Goal: Information Seeking & Learning: Learn about a topic

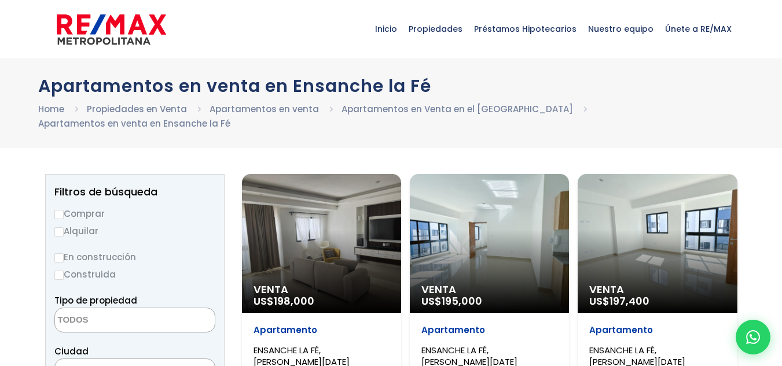
select select
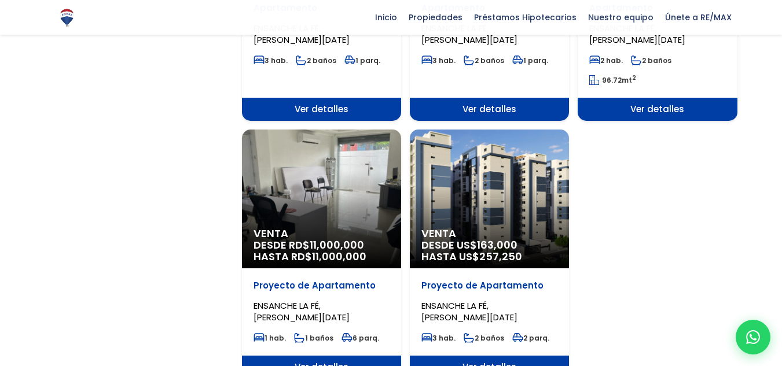
scroll to position [888, 0]
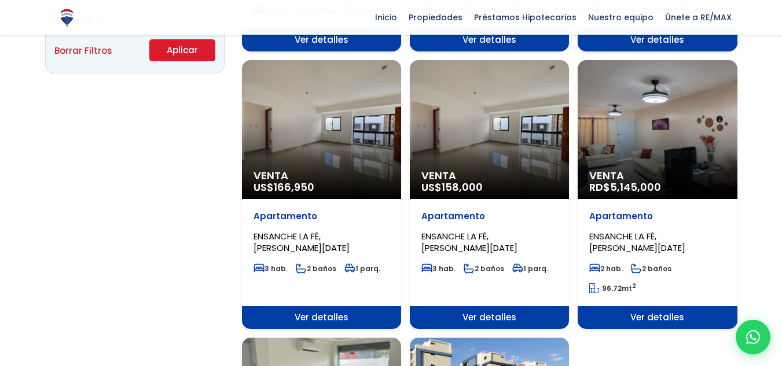
click at [621, 137] on div "Venta RD$ 5,145,000" at bounding box center [657, 129] width 159 height 139
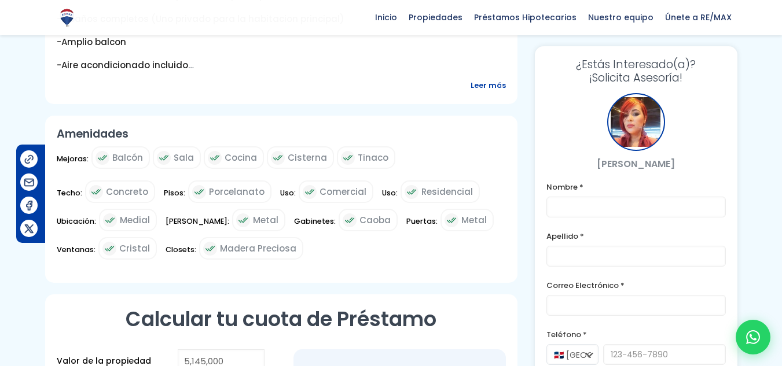
scroll to position [589, 0]
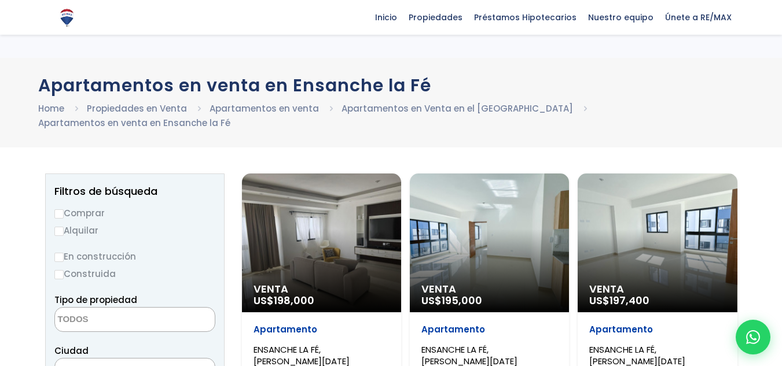
select select
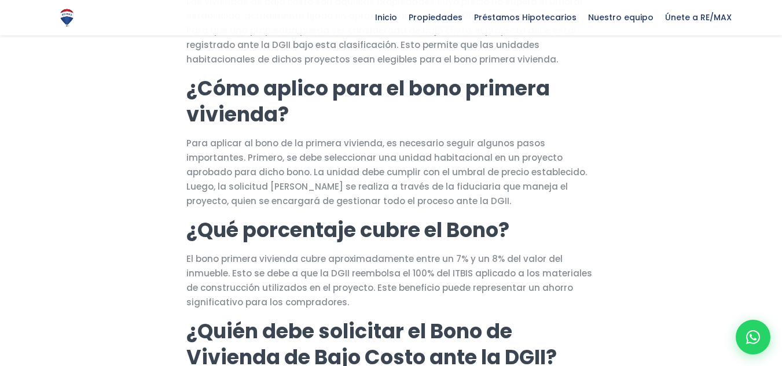
scroll to position [431, 0]
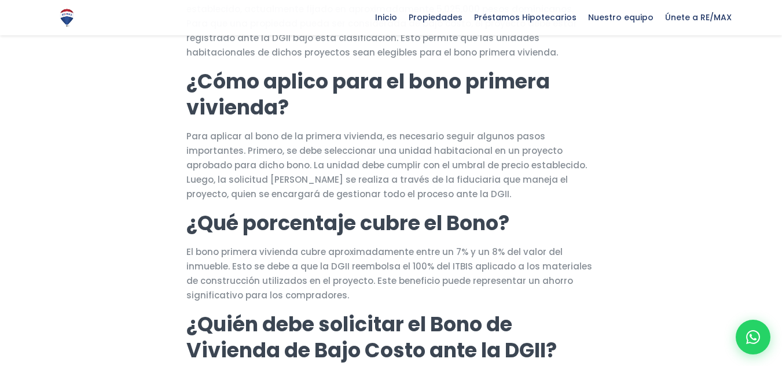
drag, startPoint x: 790, startPoint y: 57, endPoint x: 790, endPoint y: 136, distance: 79.3
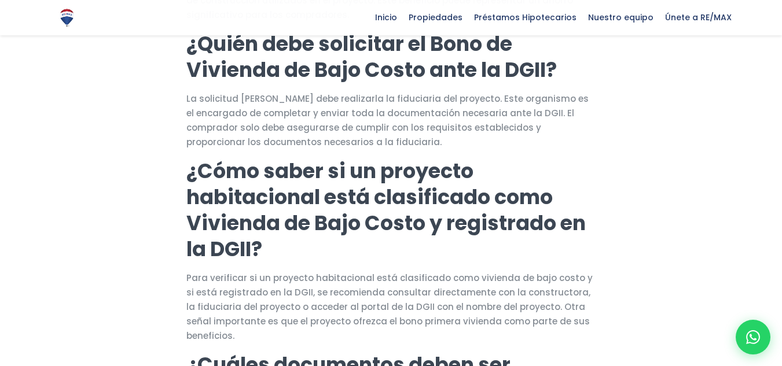
scroll to position [718, 0]
